Goal: Task Accomplishment & Management: Complete application form

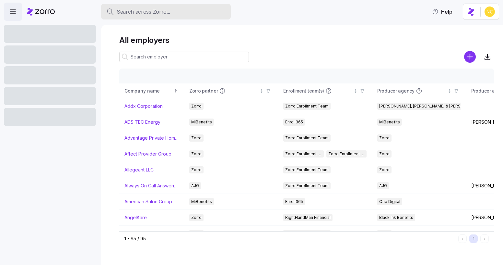
click at [197, 14] on div "Search across Zorro..." at bounding box center [165, 12] width 119 height 8
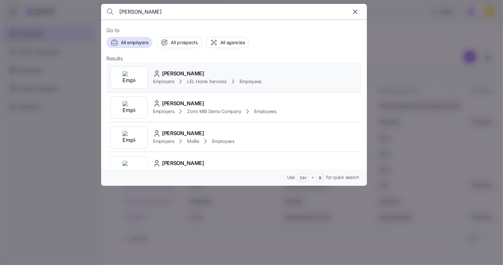
type input "[PERSON_NAME]"
click at [171, 71] on span "[PERSON_NAME]" at bounding box center [183, 73] width 42 height 8
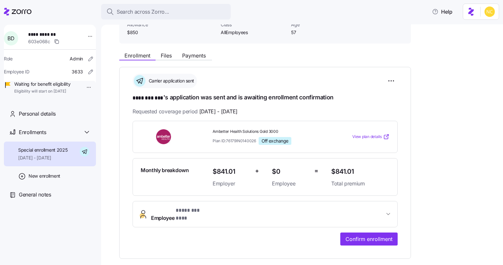
scroll to position [88, 0]
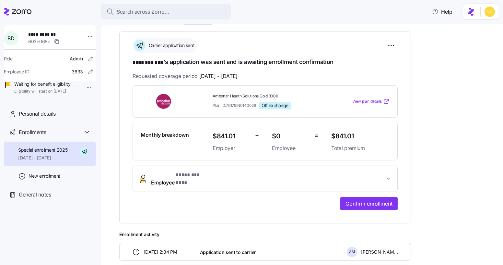
click at [213, 171] on span "Employee * ******** *** *" at bounding box center [267, 179] width 233 height 16
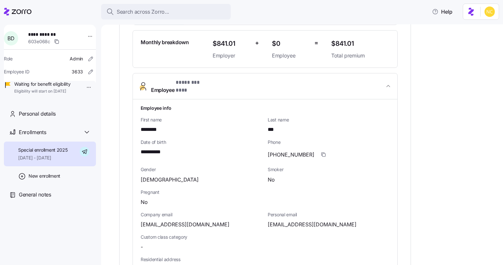
scroll to position [17, 0]
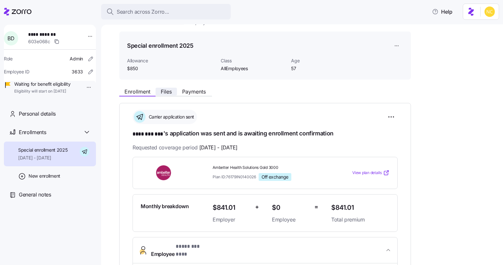
click at [167, 89] on span "Files" at bounding box center [166, 91] width 11 height 5
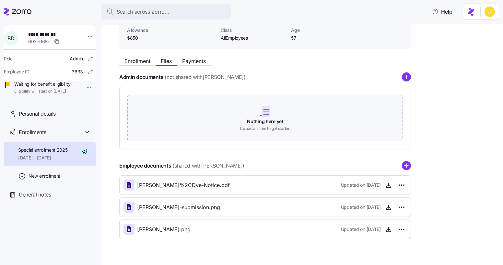
scroll to position [59, 0]
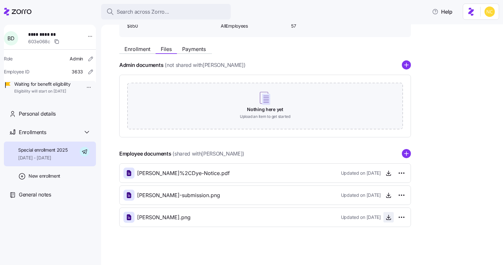
click at [390, 218] on icon "button" at bounding box center [388, 217] width 6 height 6
click at [389, 196] on icon "button" at bounding box center [389, 194] width 0 height 3
click at [407, 158] on circle "add icon" at bounding box center [406, 153] width 8 height 8
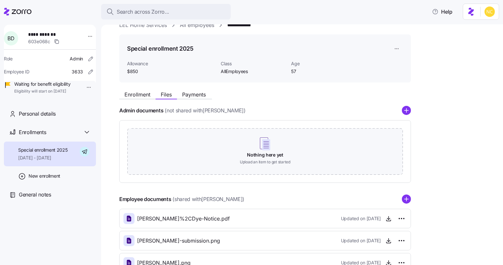
scroll to position [0, 0]
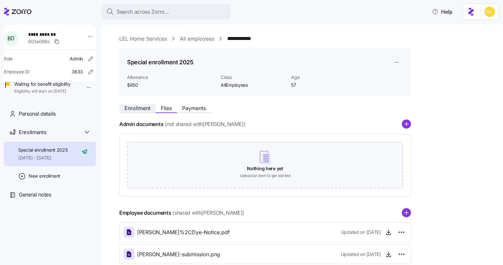
click at [140, 105] on span "Enrollment" at bounding box center [137, 107] width 26 height 5
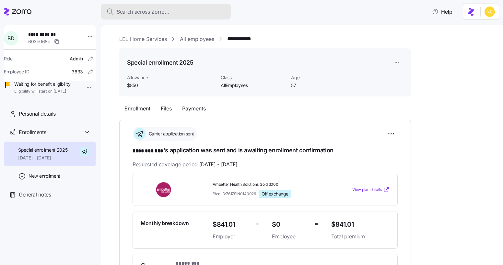
click at [177, 11] on div "Search across Zorro..." at bounding box center [165, 12] width 119 height 8
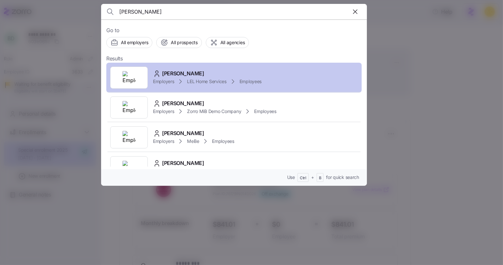
type input "[PERSON_NAME]"
click at [190, 70] on span "[PERSON_NAME]" at bounding box center [183, 73] width 42 height 8
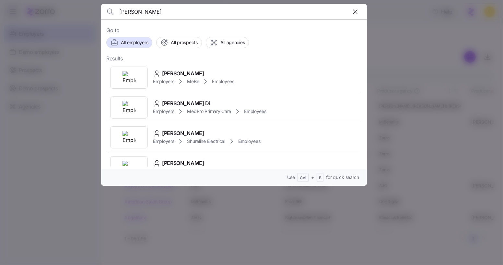
type input "treece"
click at [204, 67] on div "Christopher Treece Employers MeBe Employees" at bounding box center [233, 78] width 255 height 30
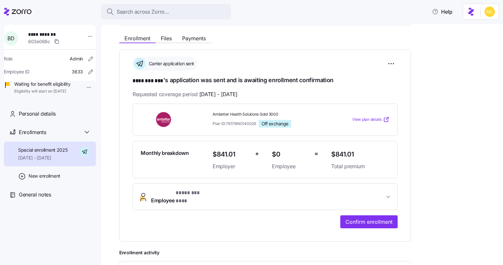
scroll to position [70, 0]
click at [349, 218] on span "Confirm enrollment" at bounding box center [369, 222] width 47 height 8
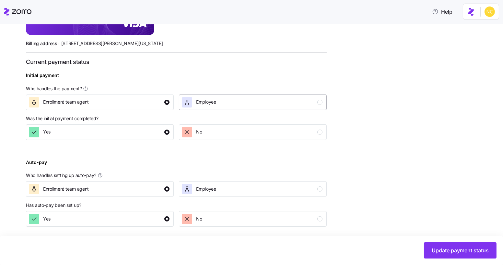
scroll to position [216, 0]
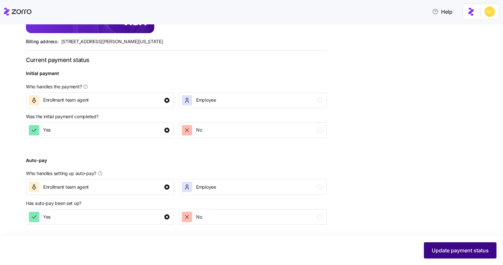
click at [478, 248] on span "Update payment status" at bounding box center [460, 250] width 57 height 8
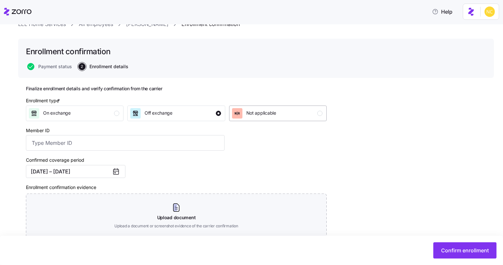
scroll to position [29, 0]
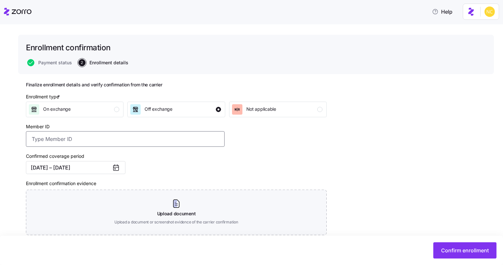
click at [127, 143] on input "Member ID" at bounding box center [125, 139] width 199 height 16
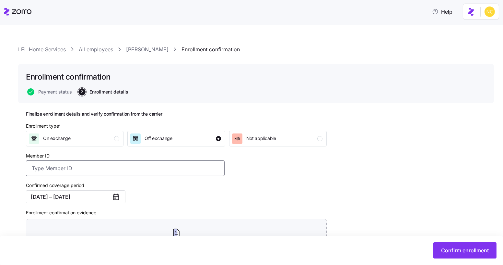
paste input "UZ1391528"
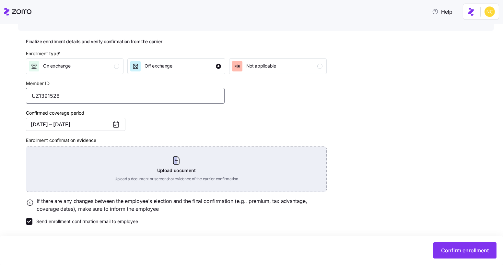
scroll to position [73, 0]
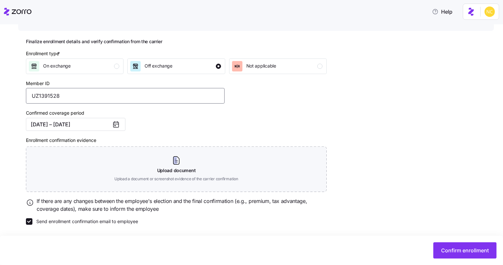
type input "UZ1391528"
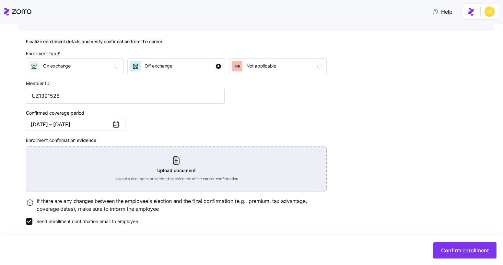
click at [180, 160] on div "Upload document Upload a document or screenshot evidence of the carrier confirm…" at bounding box center [176, 168] width 301 height 45
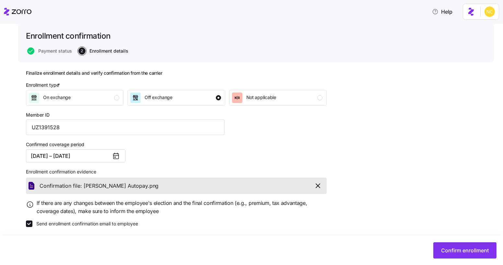
scroll to position [43, 0]
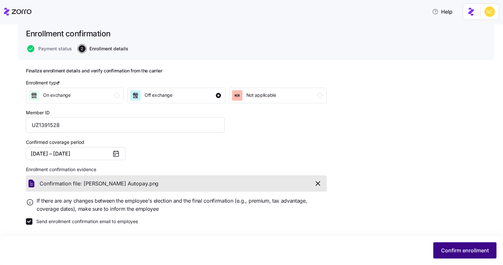
click at [450, 246] on button "Confirm enrollment" at bounding box center [464, 250] width 63 height 16
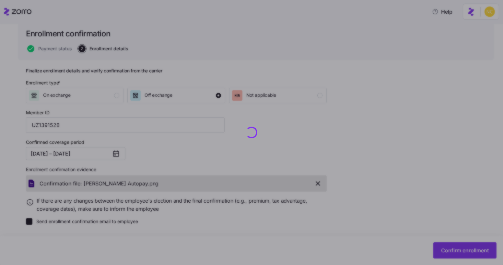
checkbox input "false"
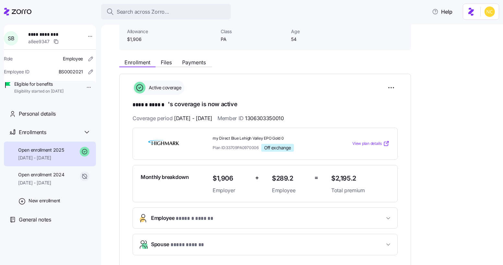
scroll to position [59, 0]
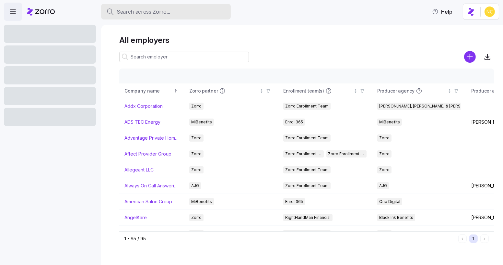
click at [186, 18] on button "Search across Zorro..." at bounding box center [166, 12] width 130 height 16
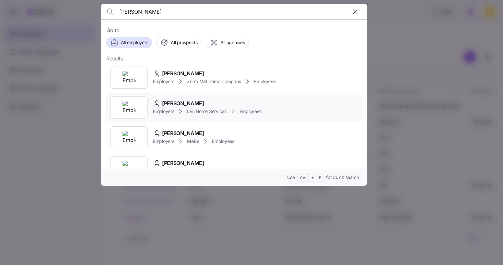
type input "beatrice"
click at [213, 98] on div "Beatrice Dye Employers LEL Home Services Employees" at bounding box center [233, 107] width 255 height 30
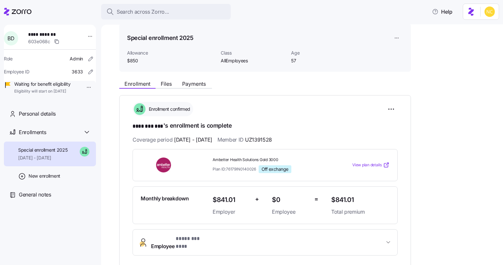
scroll to position [29, 0]
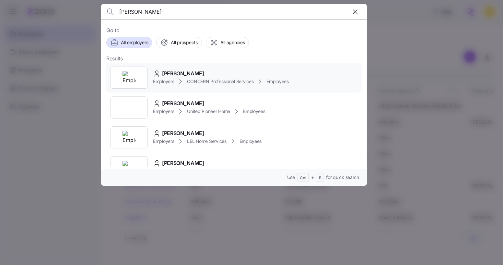
type input "sandra branco"
click at [200, 65] on div "Sandra Branco Employers CONCERN Professional Services Employees" at bounding box center [233, 78] width 255 height 30
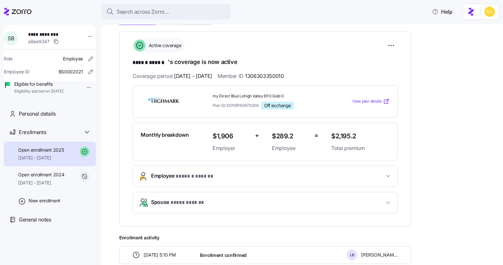
click at [231, 167] on button "Employee * ****** ****** *" at bounding box center [265, 176] width 265 height 20
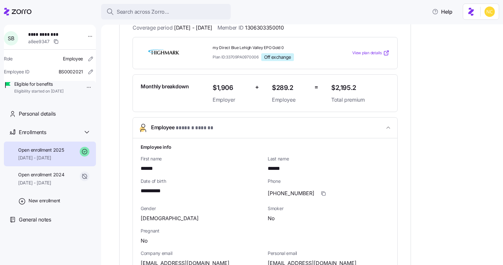
scroll to position [236, 0]
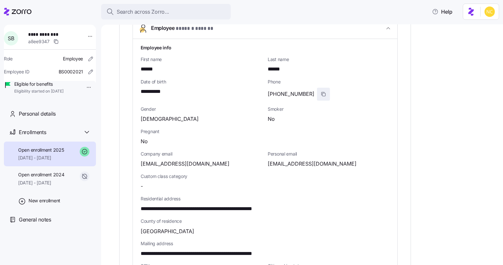
click at [317, 88] on span "button" at bounding box center [323, 94] width 12 height 12
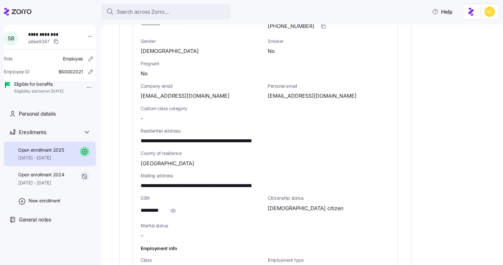
scroll to position [324, 0]
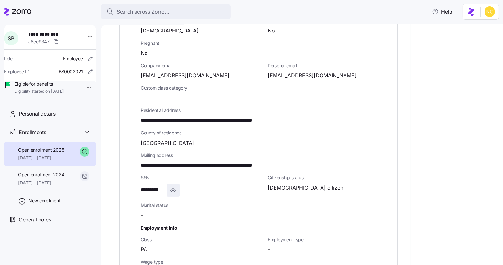
drag, startPoint x: 175, startPoint y: 190, endPoint x: 171, endPoint y: 189, distance: 4.7
click at [175, 190] on icon "button" at bounding box center [173, 190] width 6 height 8
drag, startPoint x: 137, startPoint y: 186, endPoint x: 179, endPoint y: 186, distance: 42.1
click at [179, 186] on div "**********" at bounding box center [265, 116] width 265 height 330
copy span "**********"
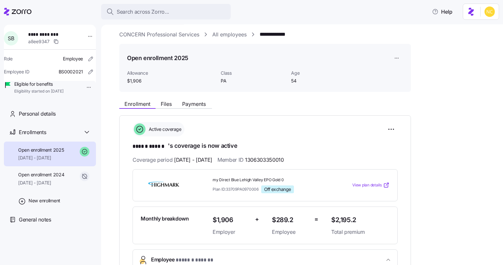
scroll to position [0, 0]
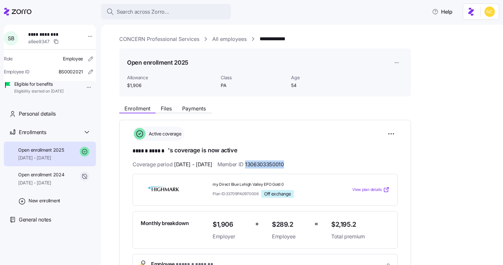
drag, startPoint x: 302, startPoint y: 161, endPoint x: 263, endPoint y: 163, distance: 39.0
click at [263, 163] on div "Coverage period 01/01/2025 - 12/31/2025 Member ID 1306303350010" at bounding box center [265, 164] width 265 height 8
copy span "1306303350010"
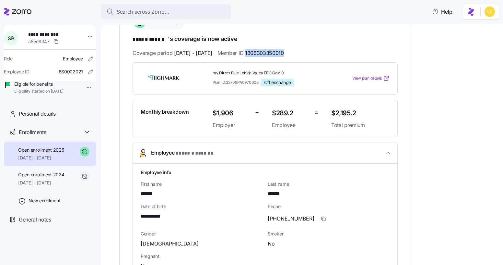
scroll to position [88, 0]
